Goal: Communication & Community: Ask a question

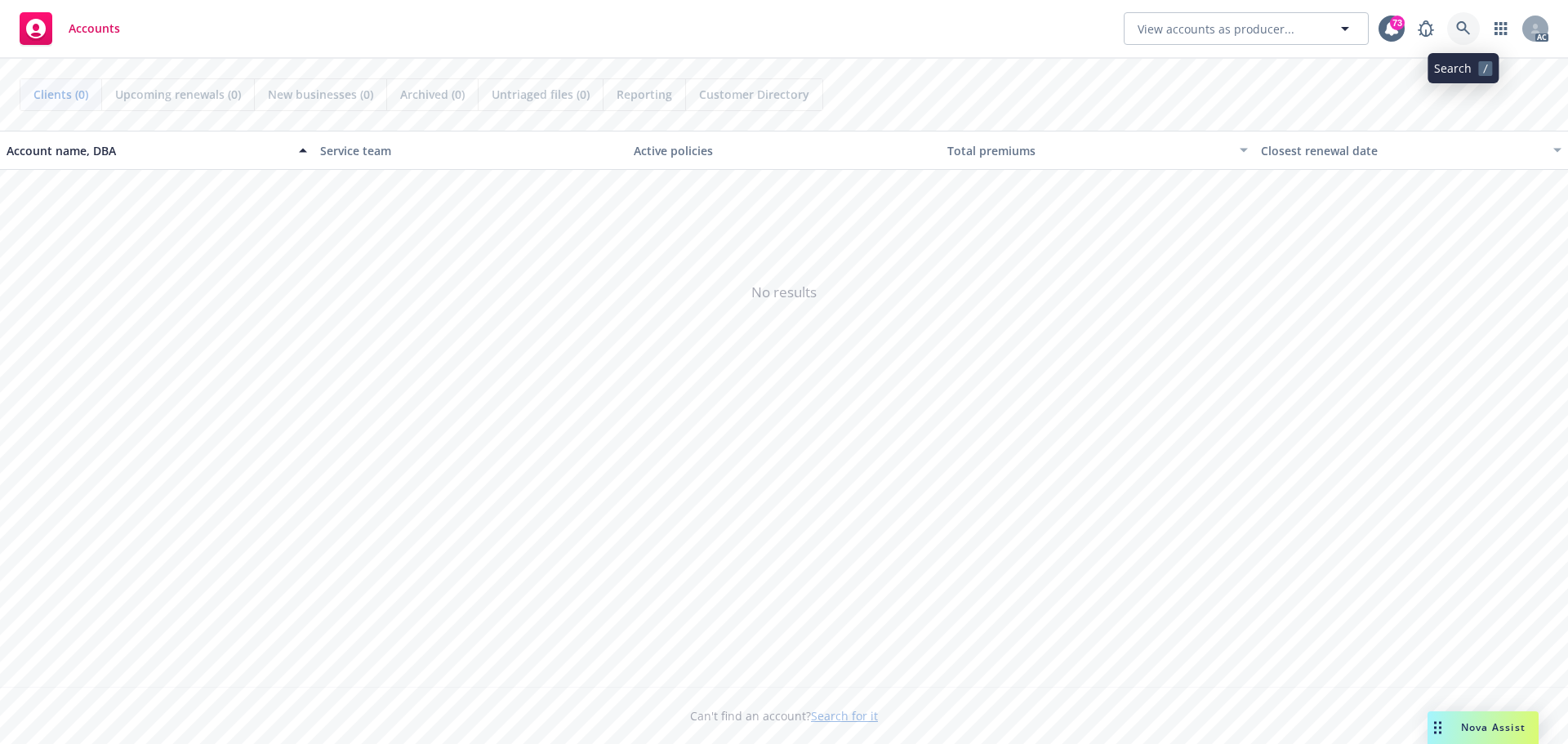
click at [1456, 22] on link at bounding box center [1463, 28] width 33 height 33
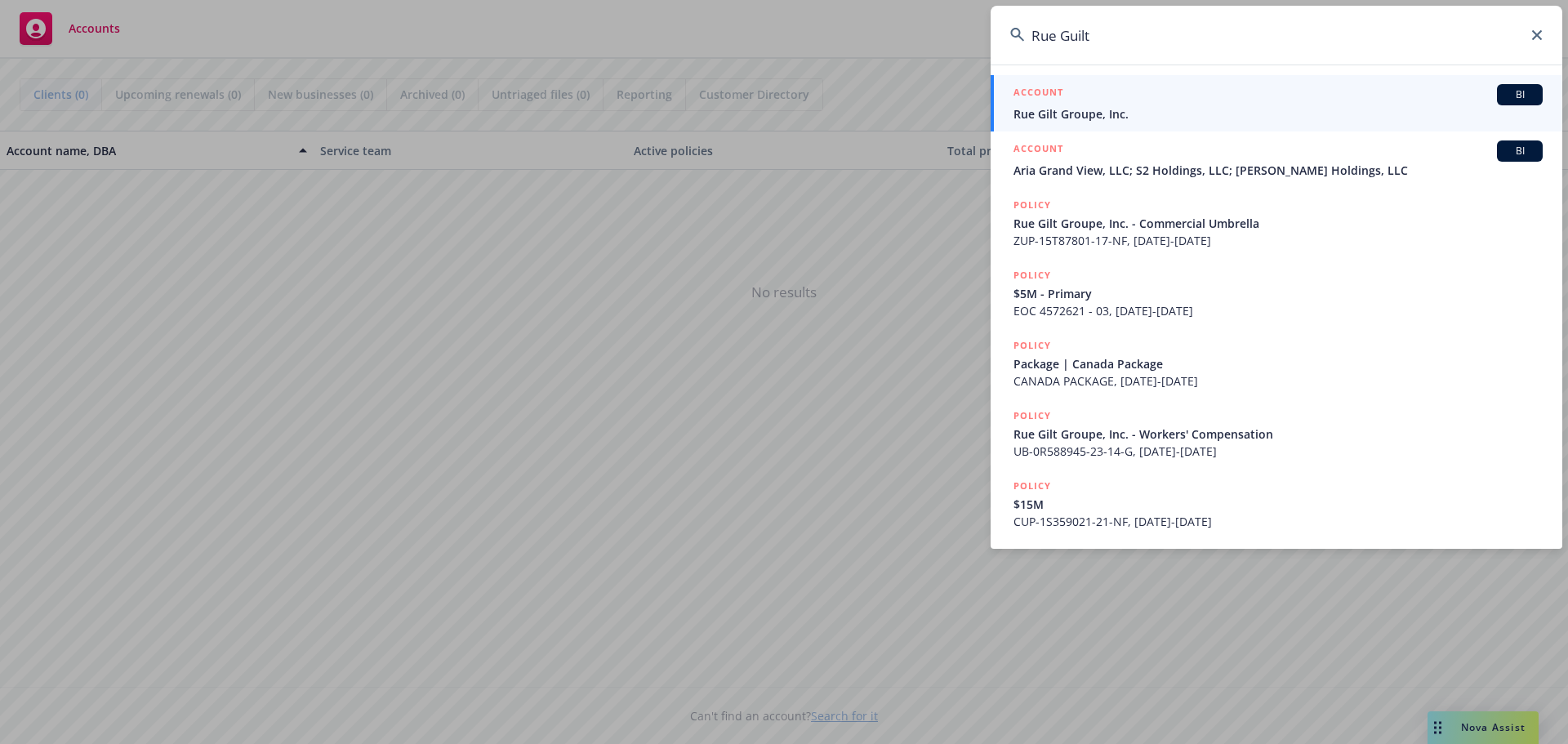
type input "Rue Guilt"
click at [1537, 90] on div "BI" at bounding box center [1520, 94] width 46 height 22
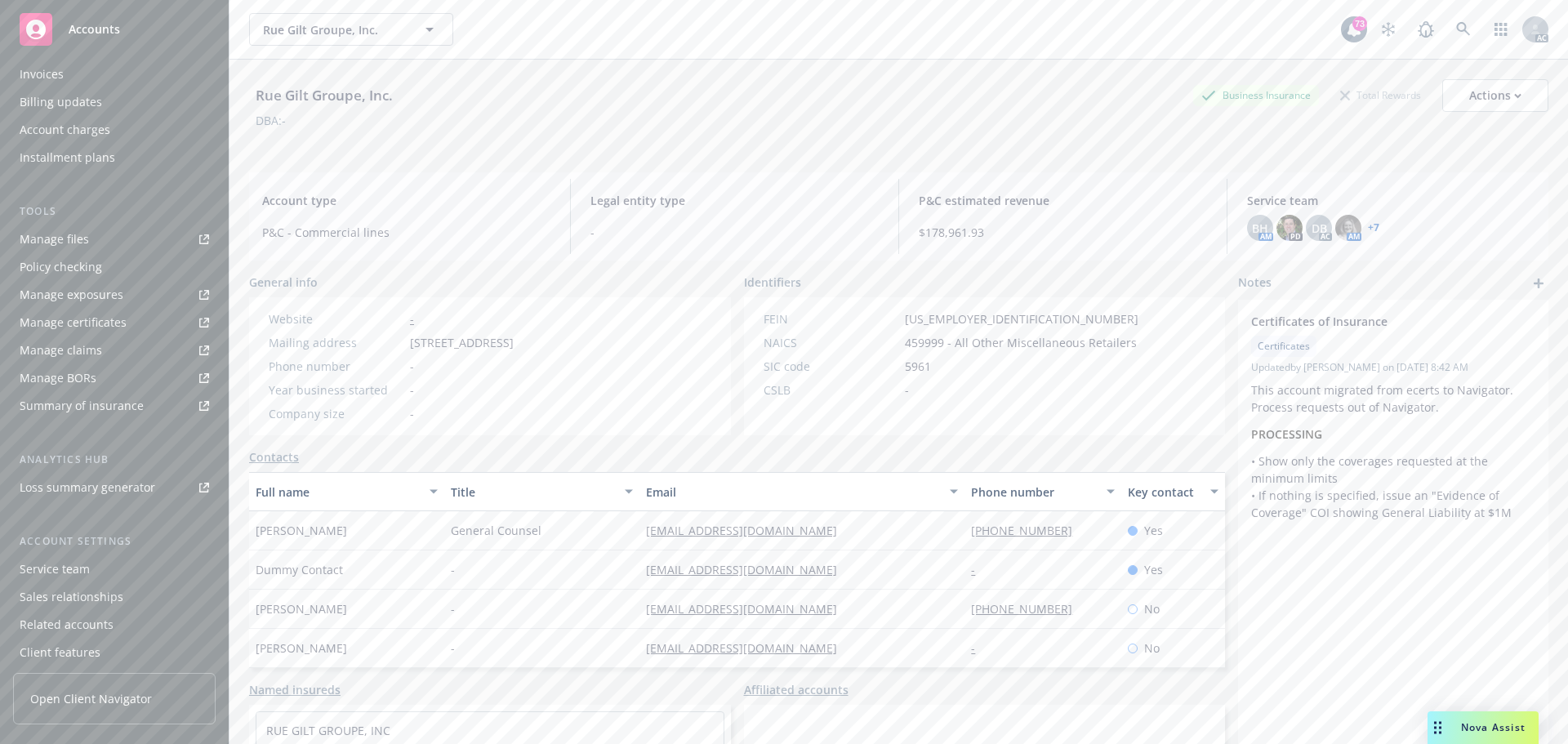
scroll to position [327, 0]
click at [60, 329] on div "Manage claims" at bounding box center [61, 338] width 83 height 26
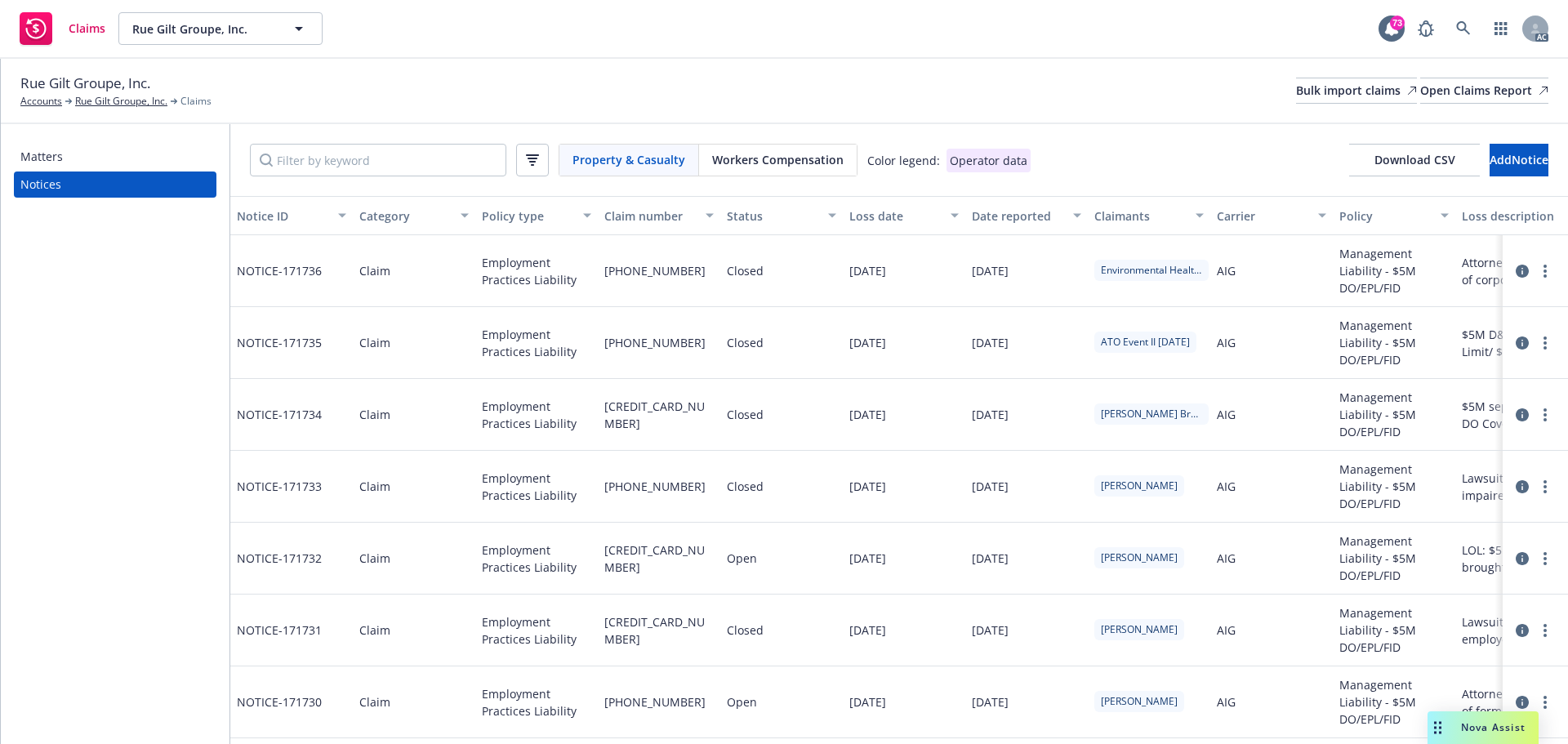
click at [757, 166] on span "Workers Compensation" at bounding box center [778, 159] width 132 height 17
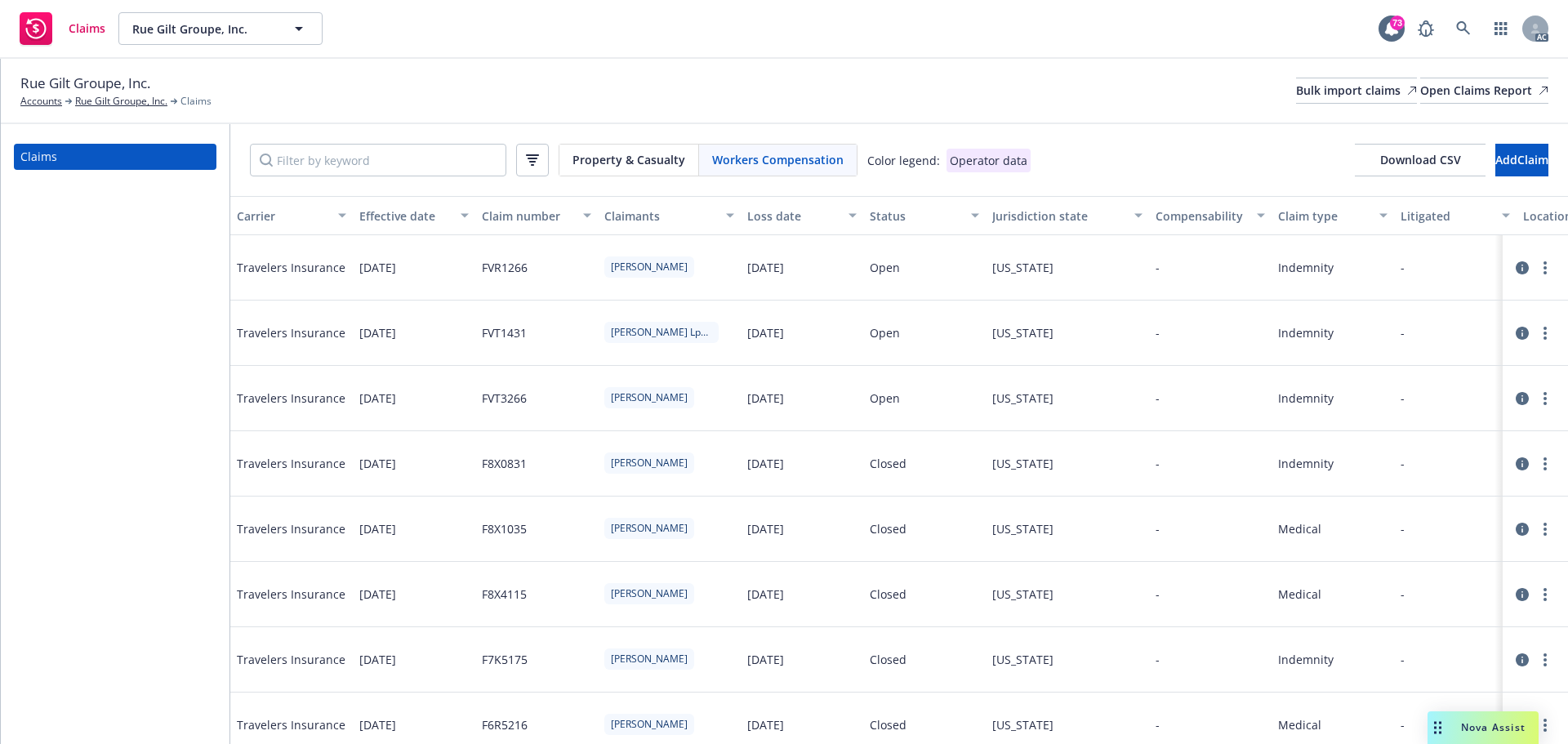
click at [975, 218] on div "button" at bounding box center [978, 216] width 8 height 38
click at [958, 218] on div "Status" at bounding box center [915, 216] width 91 height 17
click at [973, 215] on icon "button" at bounding box center [975, 215] width 8 height 5
click at [974, 221] on div "button" at bounding box center [978, 216] width 8 height 38
click at [974, 218] on div "button" at bounding box center [978, 216] width 8 height 38
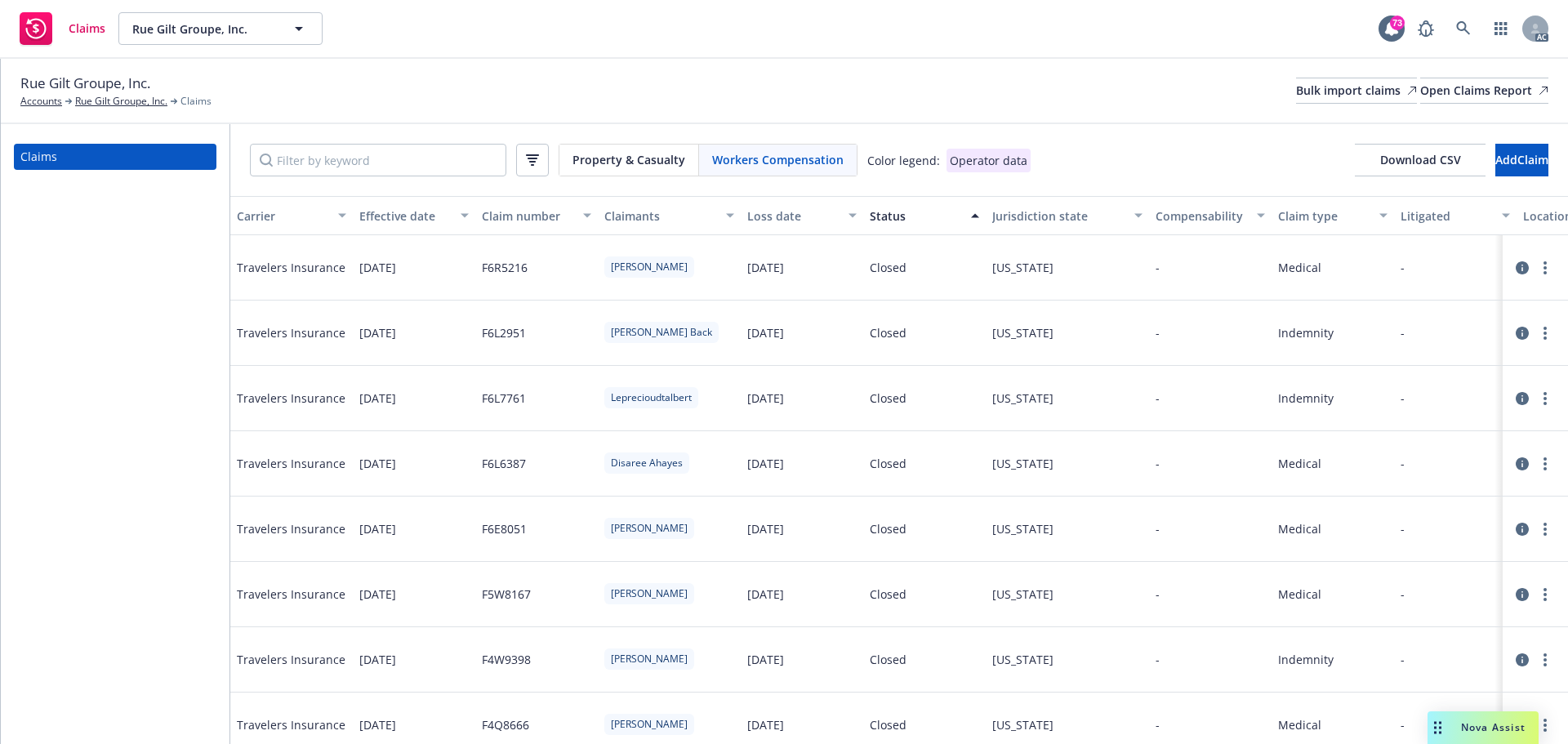
click at [977, 228] on div "button" at bounding box center [978, 216] width 8 height 38
click at [977, 239] on div "Closed" at bounding box center [925, 267] width 122 height 65
click at [978, 222] on div "button" at bounding box center [978, 216] width 8 height 38
click at [978, 216] on div "button" at bounding box center [978, 216] width 8 height 38
click at [966, 247] on div "Closed" at bounding box center [925, 267] width 122 height 65
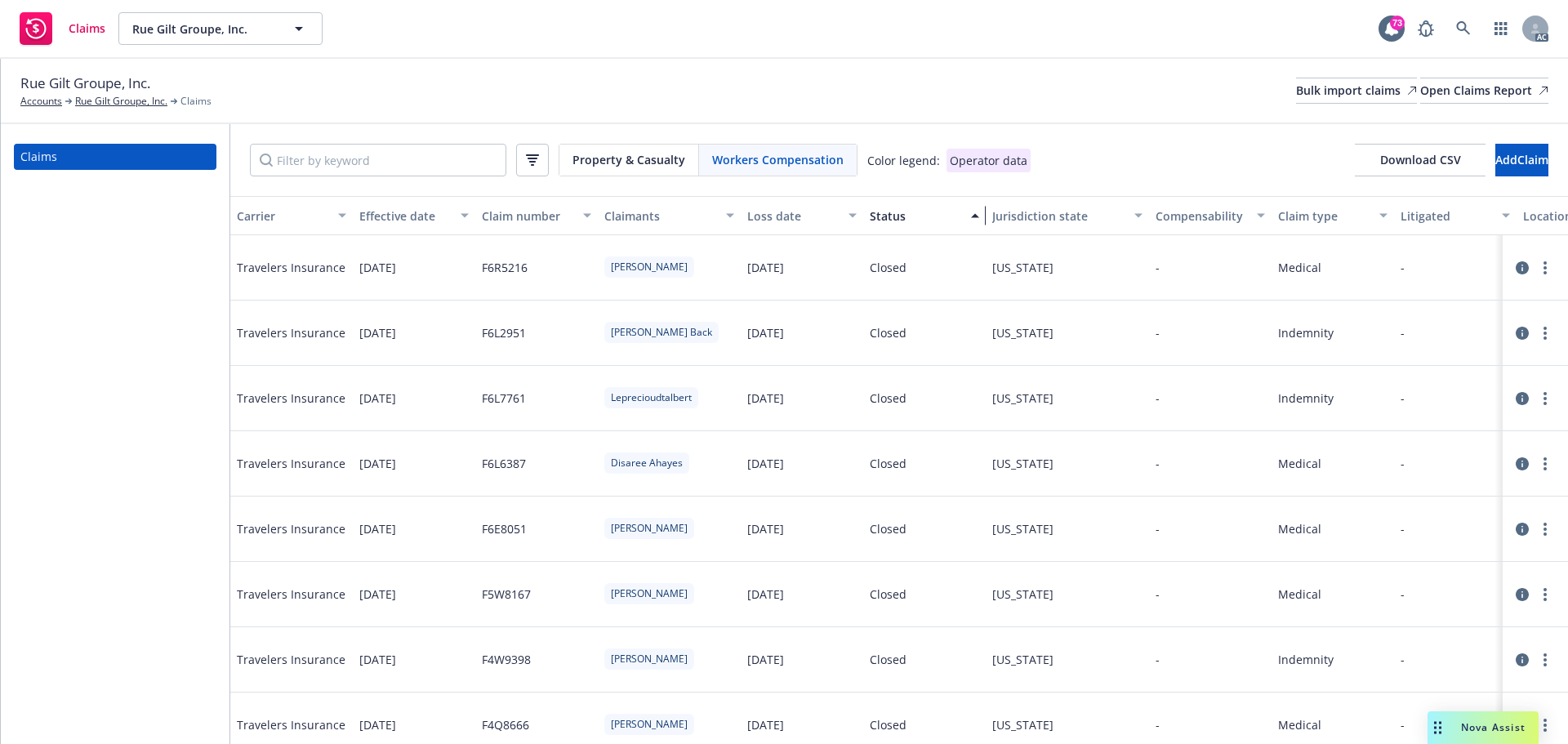
click at [977, 222] on div "button" at bounding box center [978, 216] width 8 height 38
click at [933, 250] on div "Closed" at bounding box center [925, 267] width 122 height 65
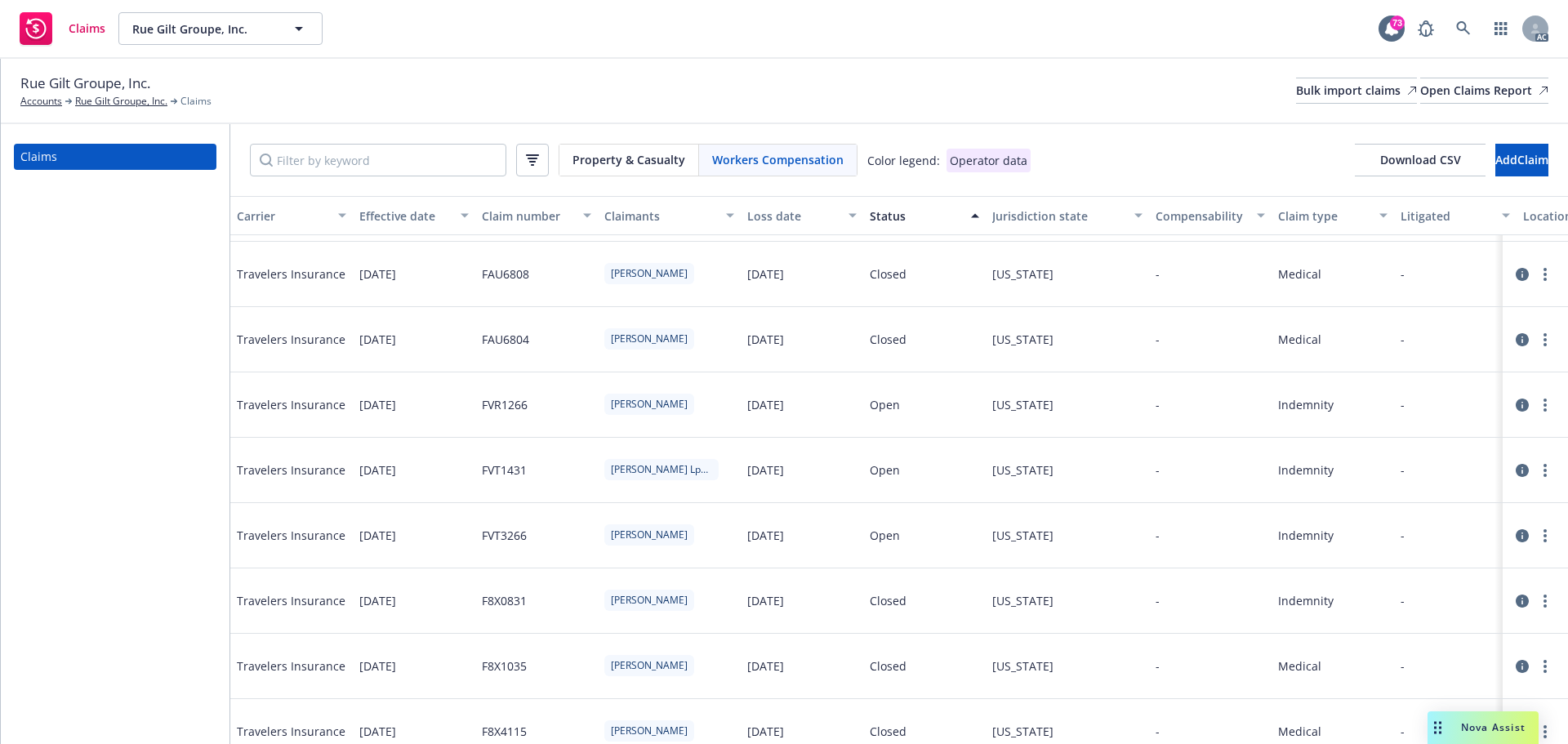
scroll to position [12721, 0]
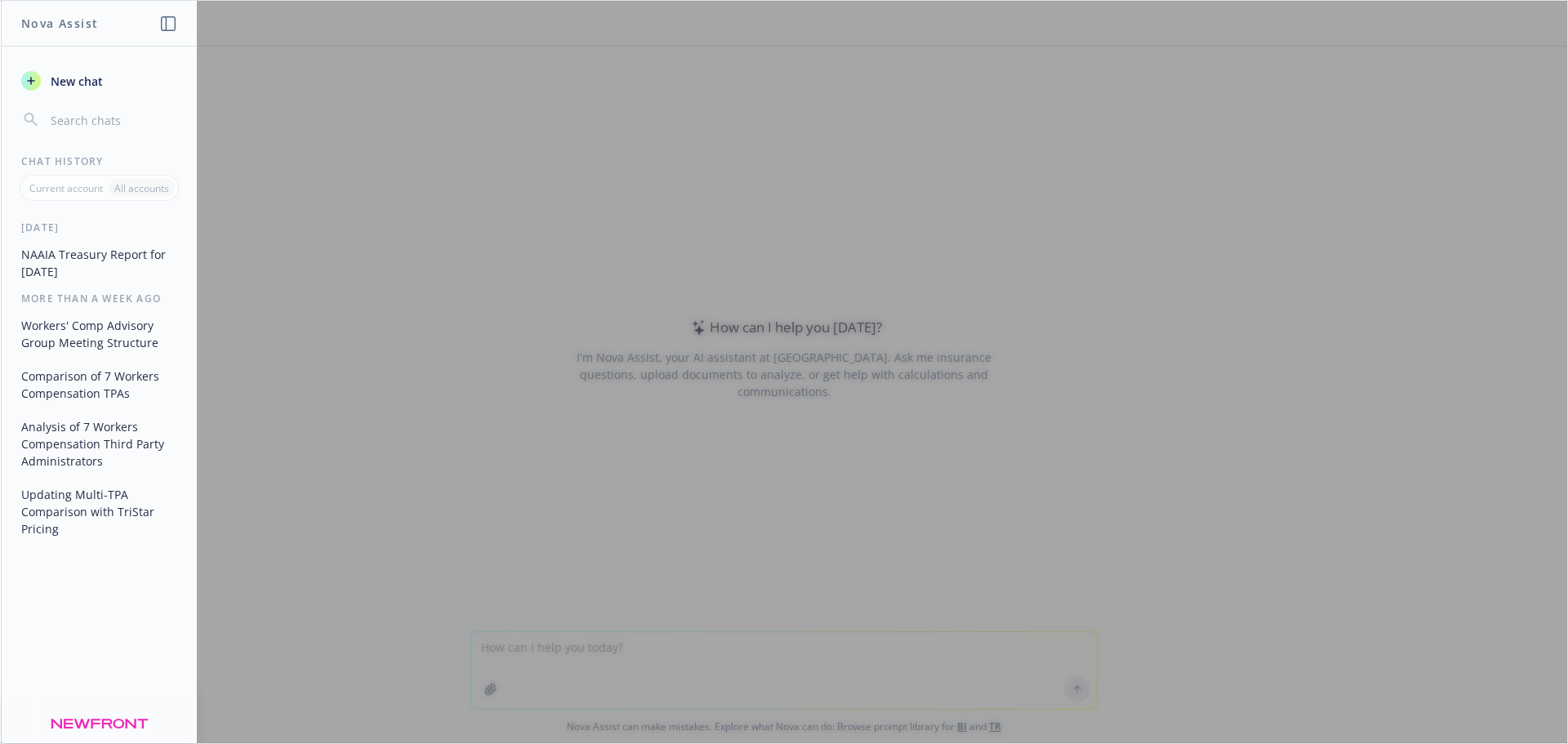
click at [816, 417] on div at bounding box center [784, 372] width 1567 height 742
click at [477, 662] on div at bounding box center [784, 372] width 1567 height 742
click at [80, 73] on span "New chat" at bounding box center [74, 81] width 56 height 17
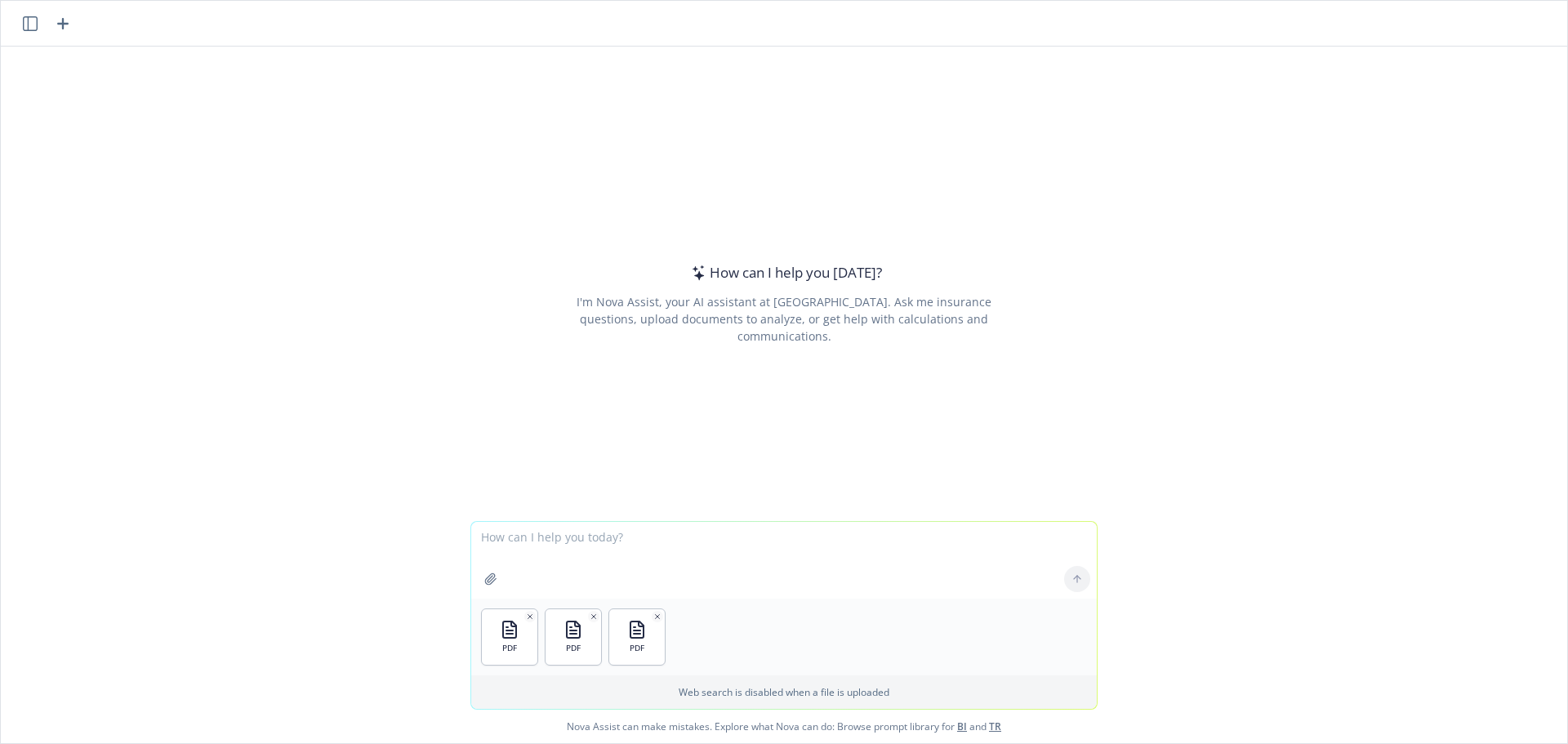
click at [571, 553] on textarea at bounding box center [784, 560] width 625 height 77
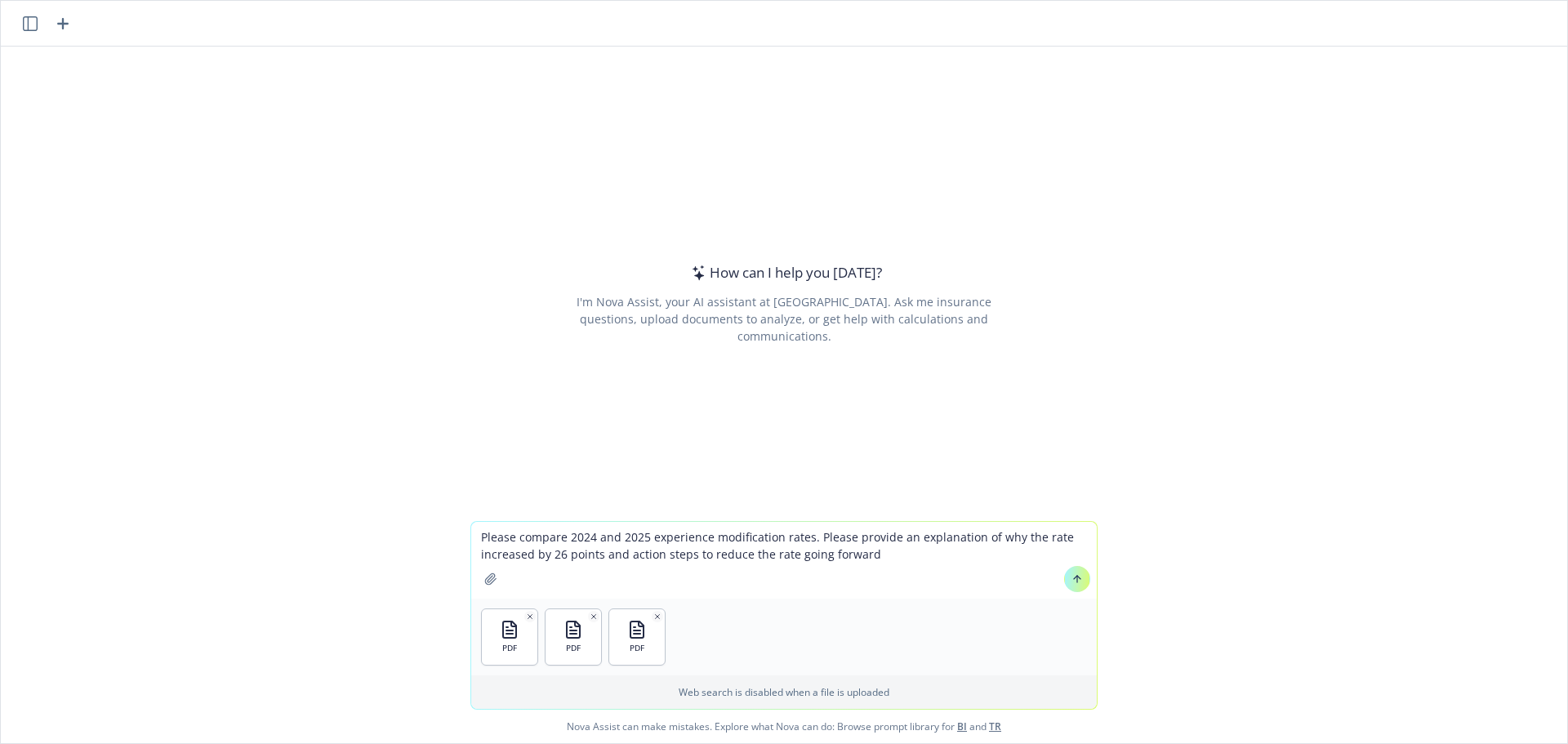
type textarea "Please compare 2024 and 2025 experience modification rates. Please provide an e…"
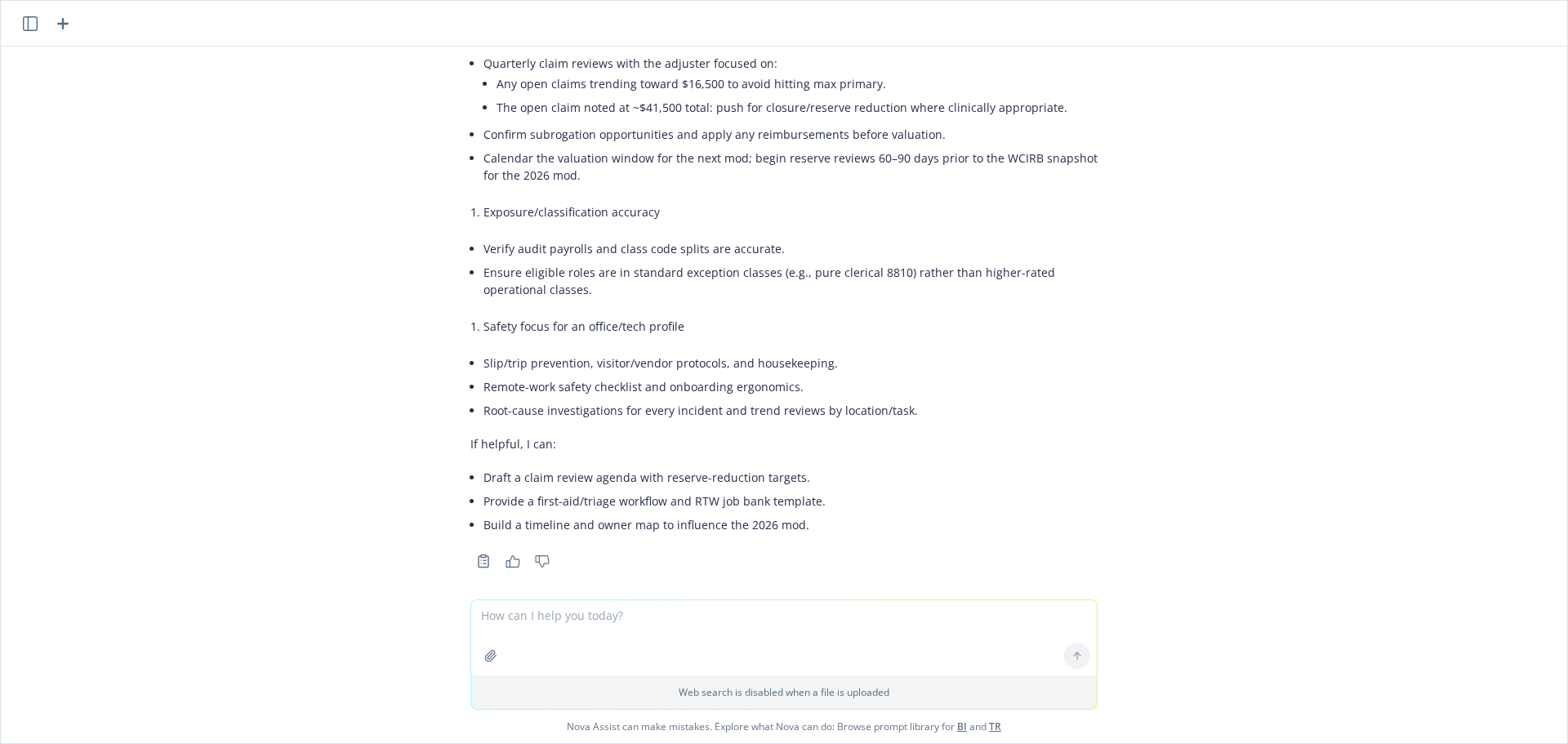
scroll to position [1432, 0]
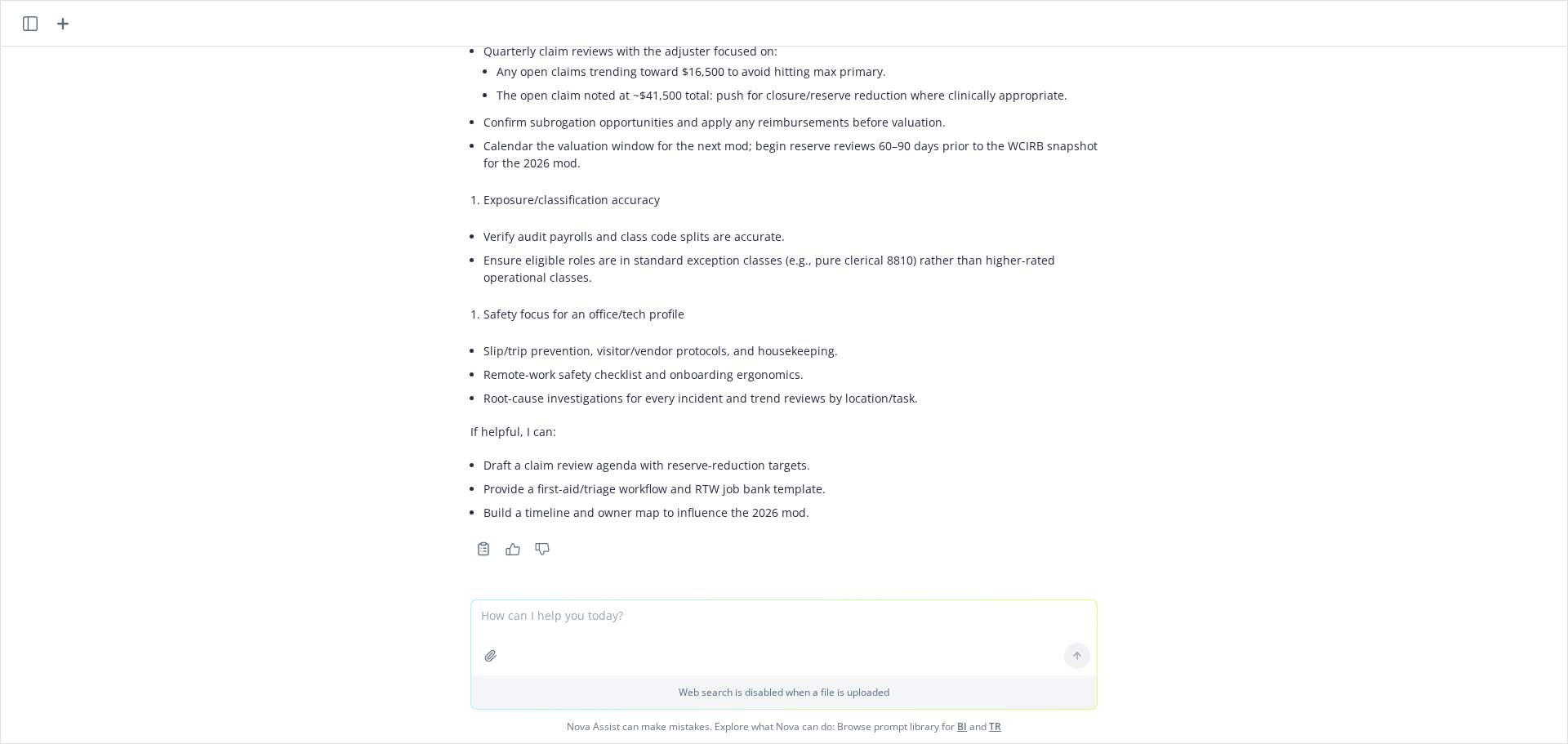
click at [514, 616] on textarea at bounding box center [784, 639] width 625 height 75
type textarea "yes"
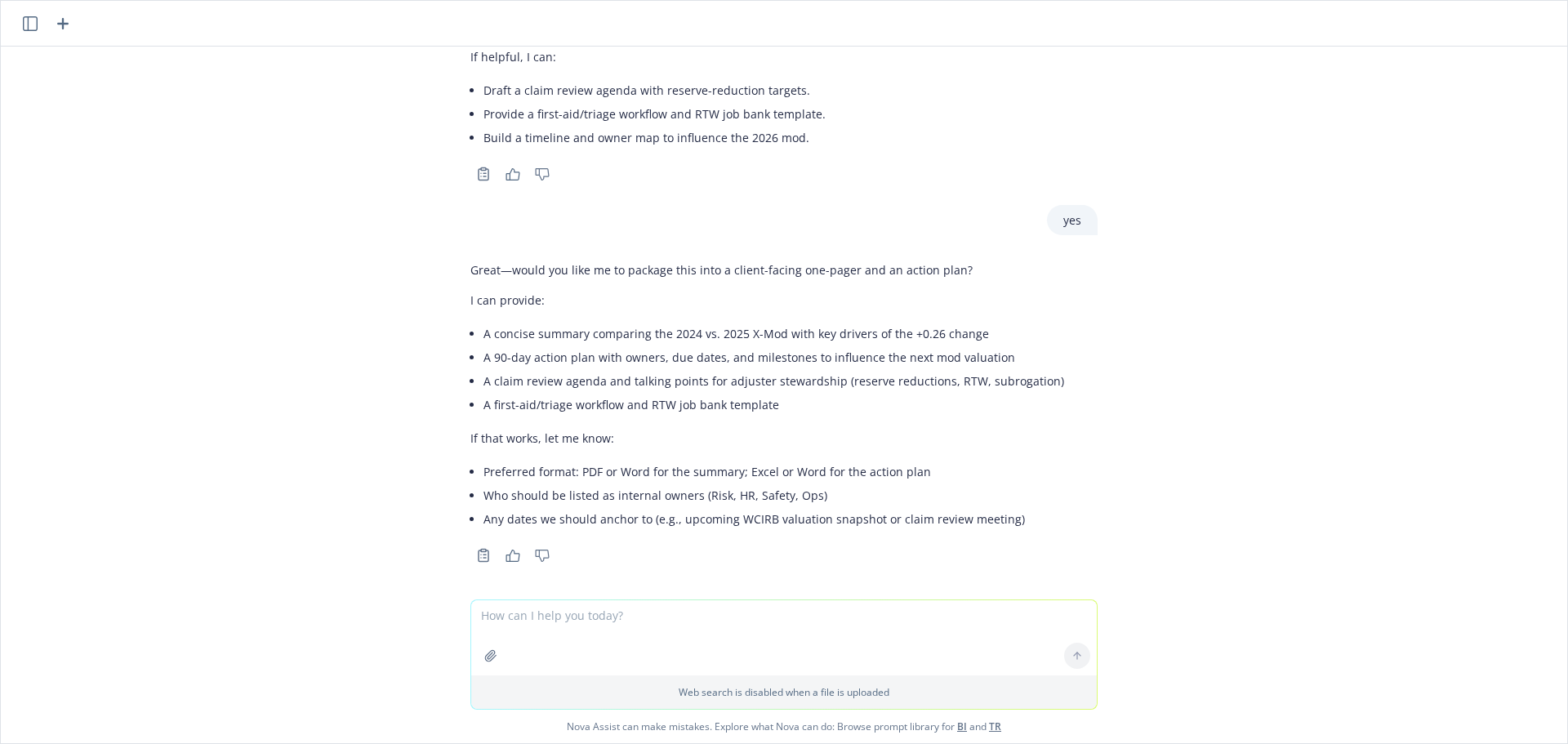
scroll to position [1815, 0]
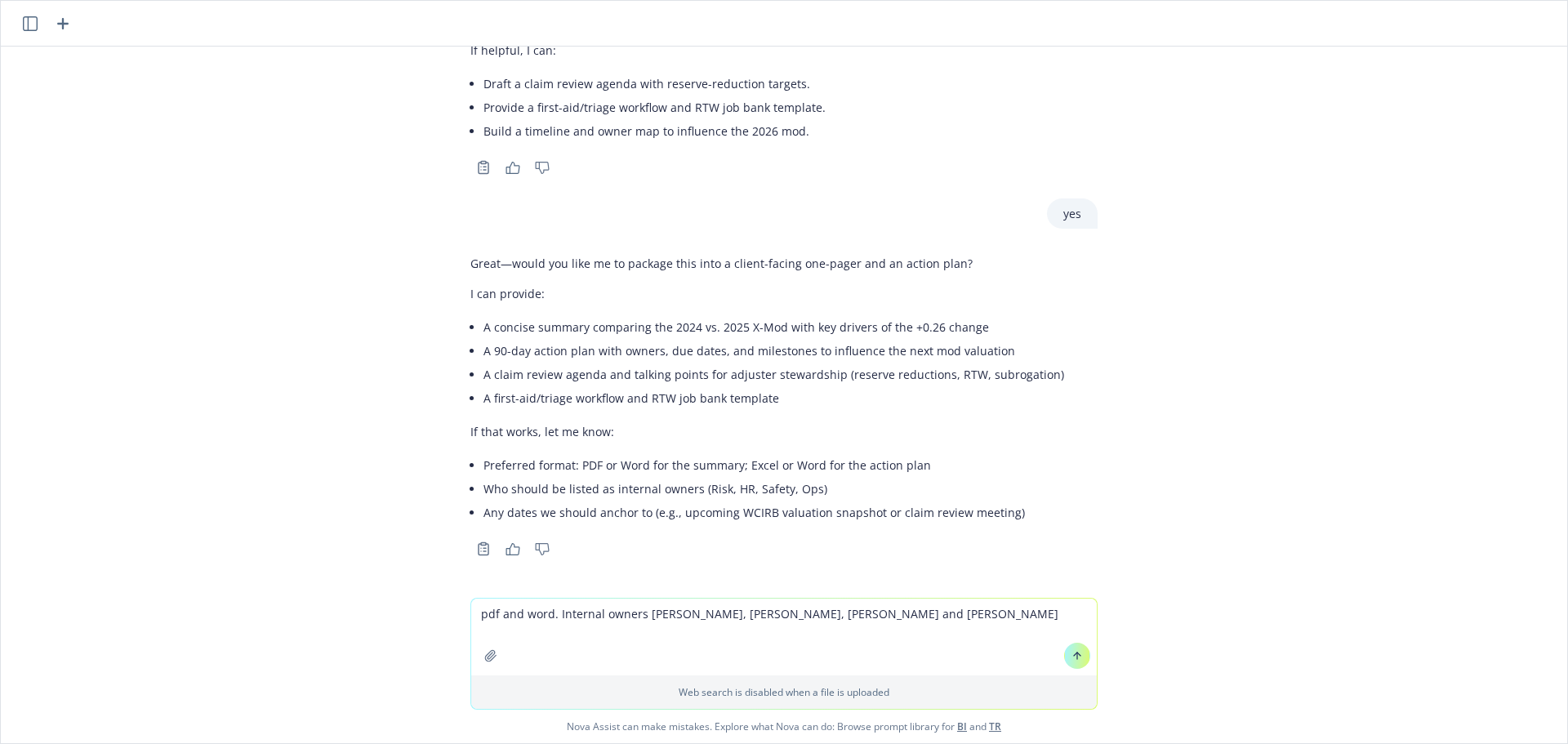
type textarea "pdf and word. Internal owners [PERSON_NAME], [PERSON_NAME], [PERSON_NAME] and […"
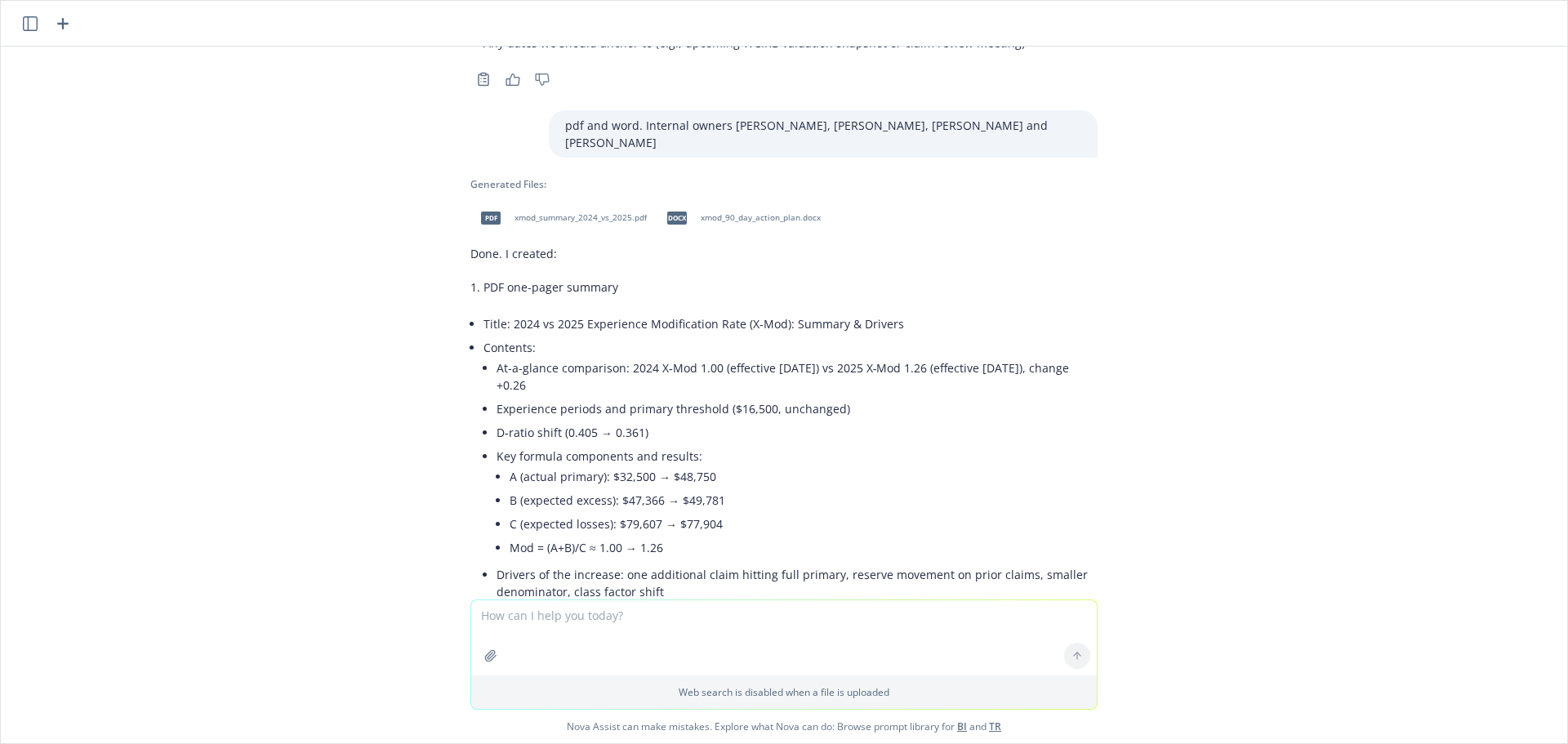
scroll to position [2258, 0]
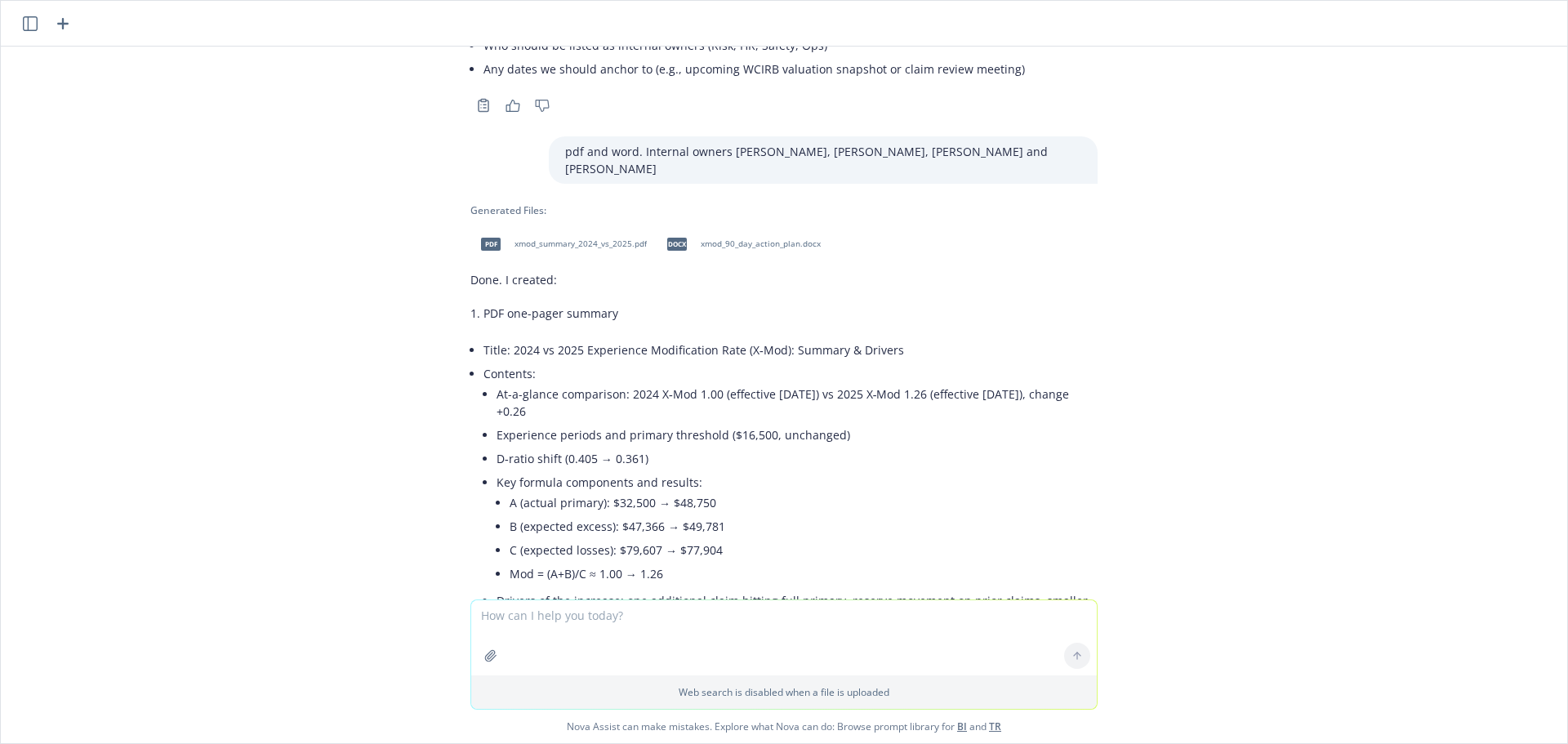
click at [579, 238] on span "xmod_summary_2024_vs_2025.pdf" at bounding box center [580, 243] width 133 height 10
click at [736, 238] on span "xmod_90_day_action_plan.docx" at bounding box center [761, 243] width 121 height 10
